Goal: Information Seeking & Learning: Learn about a topic

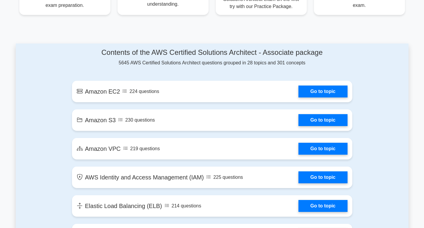
scroll to position [289, 0]
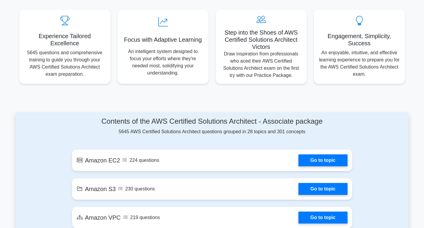
scroll to position [219, 0]
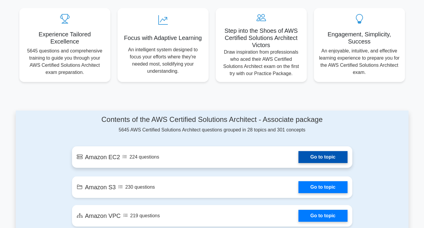
click at [299, 151] on link "Go to topic" at bounding box center [323, 157] width 49 height 12
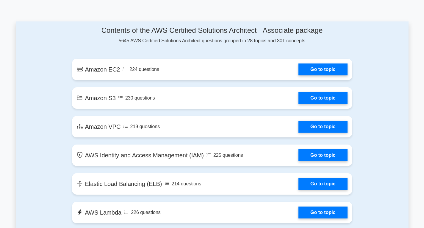
scroll to position [308, 0]
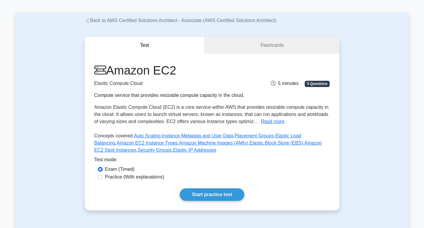
scroll to position [21, 0]
click at [142, 179] on label "Practice (With explanations)" at bounding box center [134, 176] width 59 height 7
click at [103, 179] on input "Practice (With explanations)" at bounding box center [100, 176] width 5 height 5
radio input "true"
click at [202, 193] on link "Start practice test" at bounding box center [212, 194] width 65 height 13
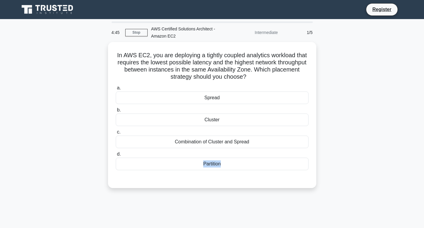
drag, startPoint x: 211, startPoint y: 152, endPoint x: 192, endPoint y: 212, distance: 62.8
click at [192, 212] on div "4:45 Stop AWS Certified Solutions Architect - Amazon EC2 Intermediate 1/5 In AW…" at bounding box center [212, 170] width 393 height 298
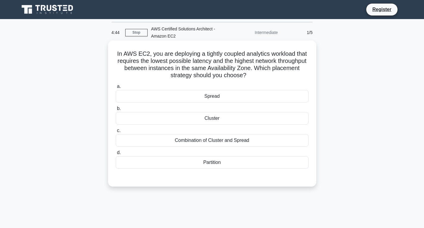
click at [221, 144] on div "Combination of Cluster and Spread" at bounding box center [212, 140] width 193 height 13
click at [116, 133] on input "c. Combination of Cluster and Spread" at bounding box center [116, 131] width 0 height 4
